Goal: Browse casually

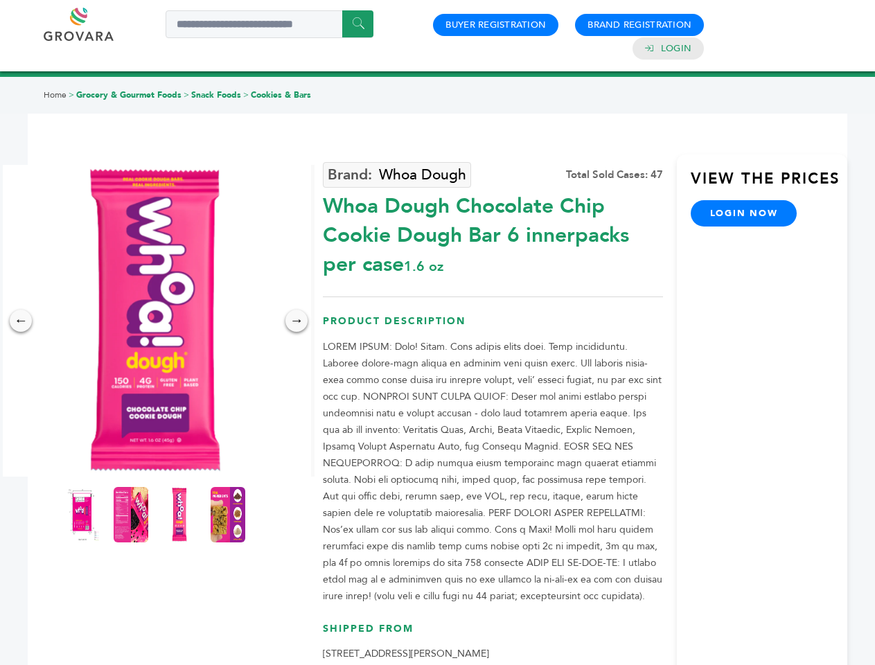
click at [155, 321] on img at bounding box center [155, 321] width 312 height 312
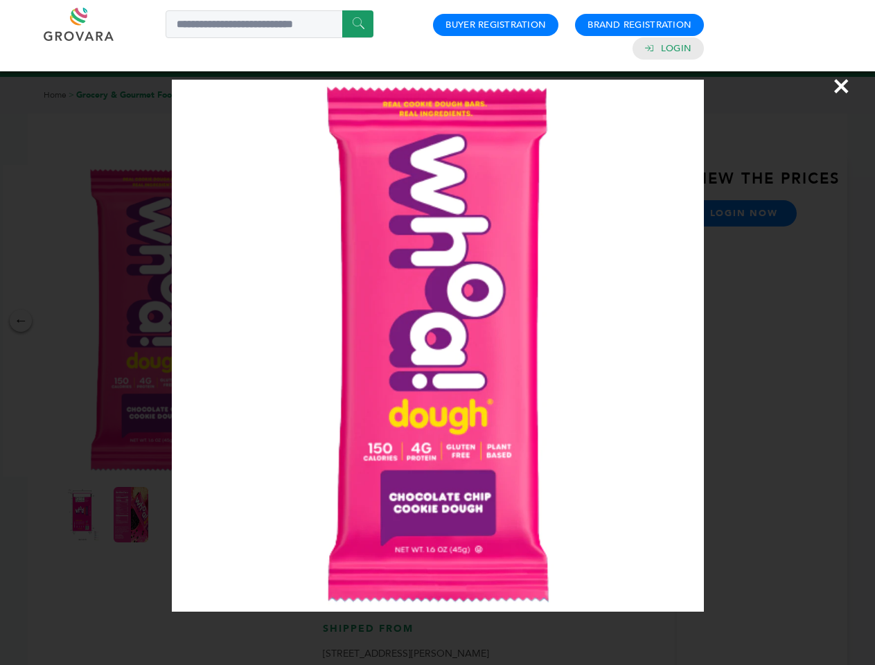
click at [21, 321] on div "×" at bounding box center [437, 332] width 875 height 665
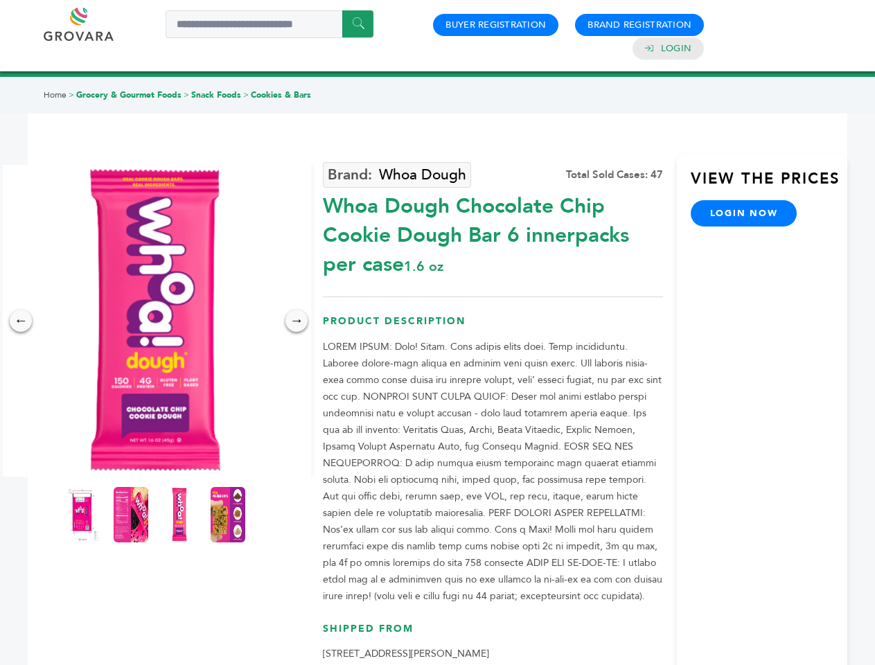
click at [296, 321] on div "→" at bounding box center [296, 321] width 22 height 22
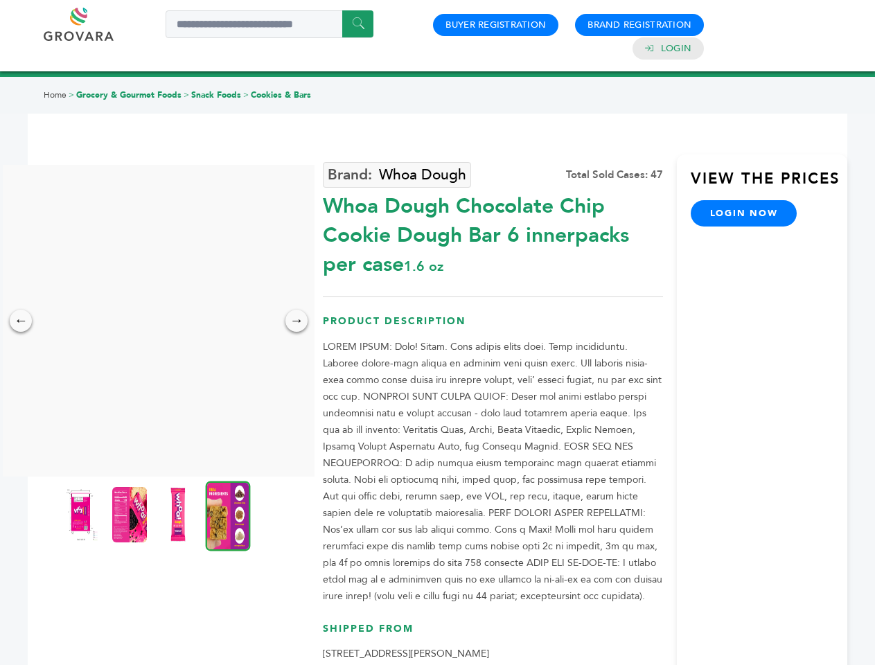
click at [82, 515] on img at bounding box center [81, 514] width 35 height 55
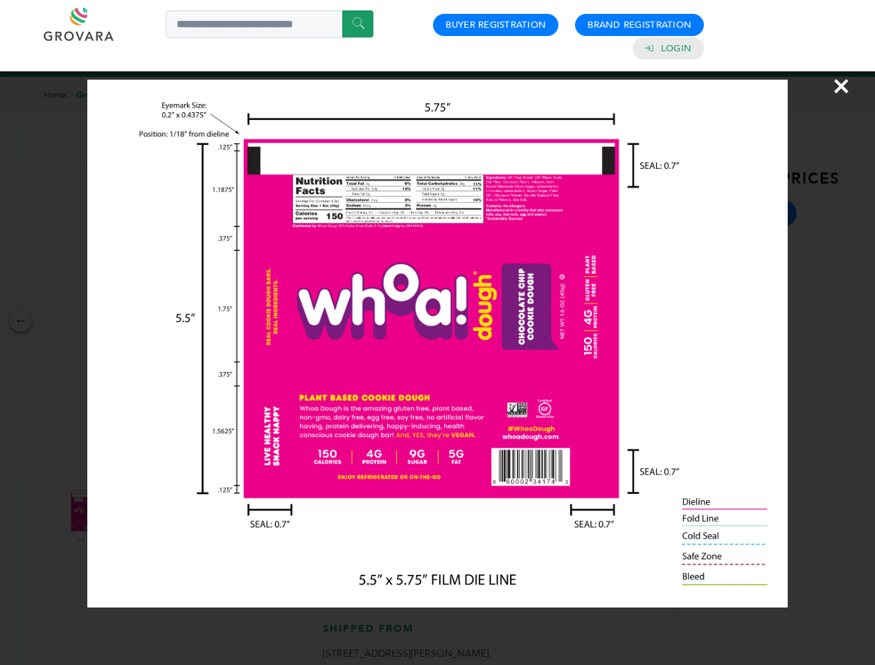
click at [131, 515] on div "×" at bounding box center [437, 332] width 875 height 665
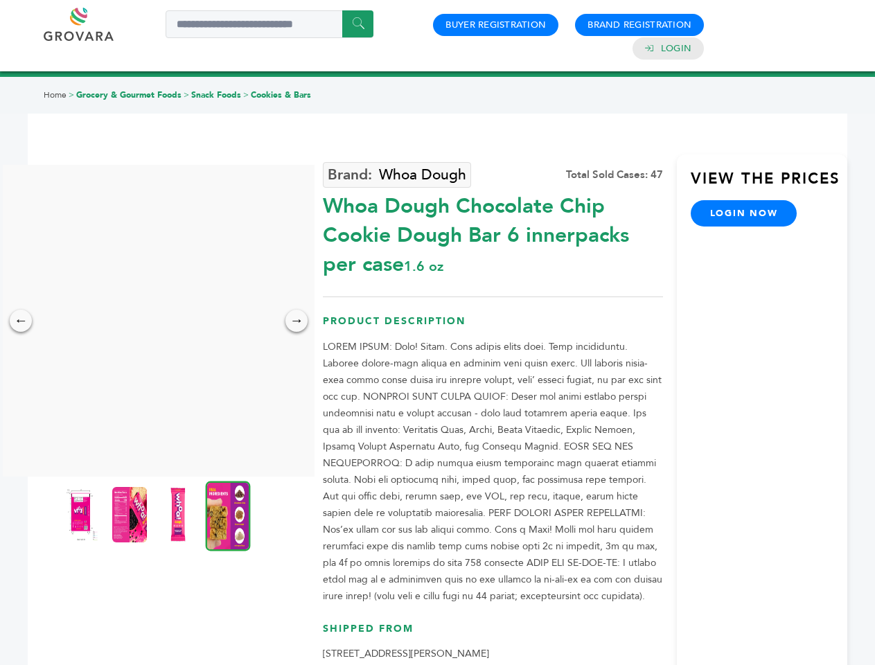
click at [179, 515] on img at bounding box center [178, 514] width 35 height 55
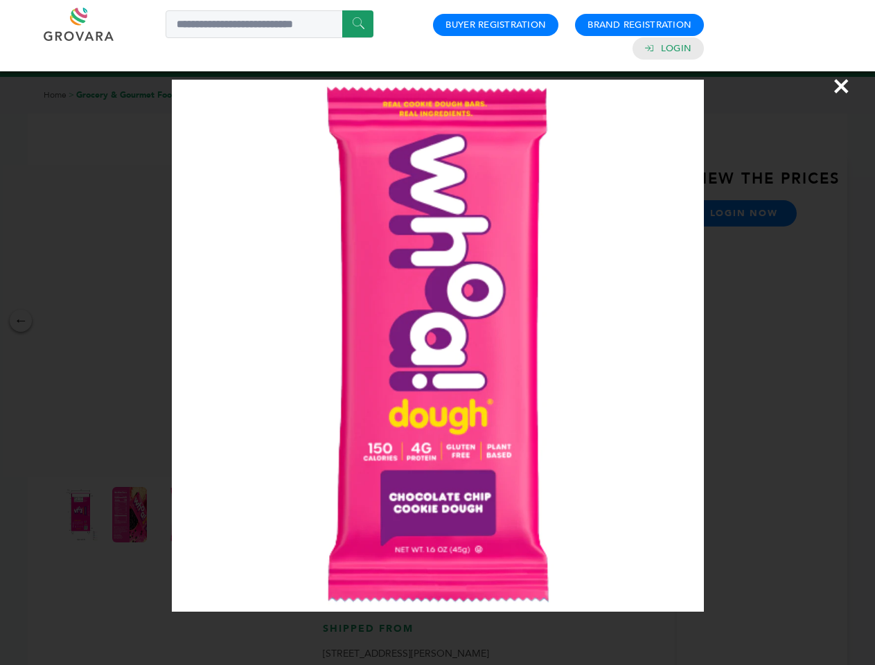
click at [228, 515] on div "×" at bounding box center [437, 332] width 875 height 665
